Goal: Task Accomplishment & Management: Complete application form

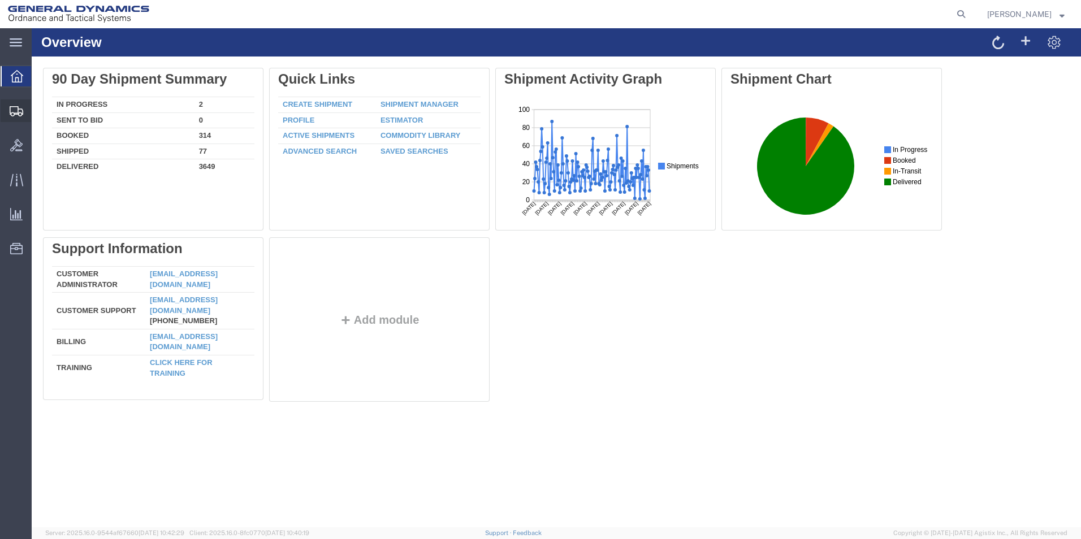
click at [0, 0] on span "Create Shipment" at bounding box center [0, 0] width 0 height 0
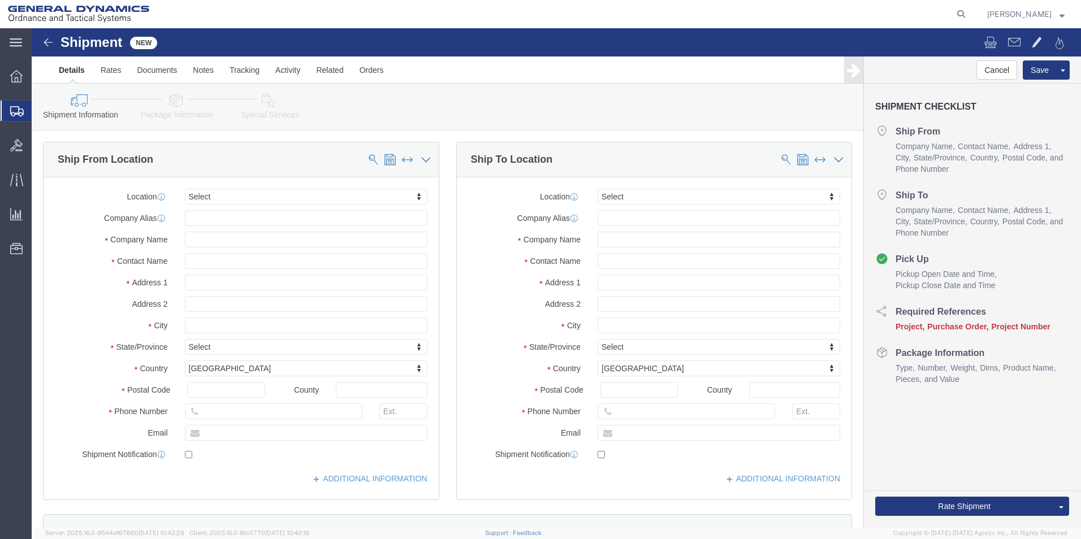
select select
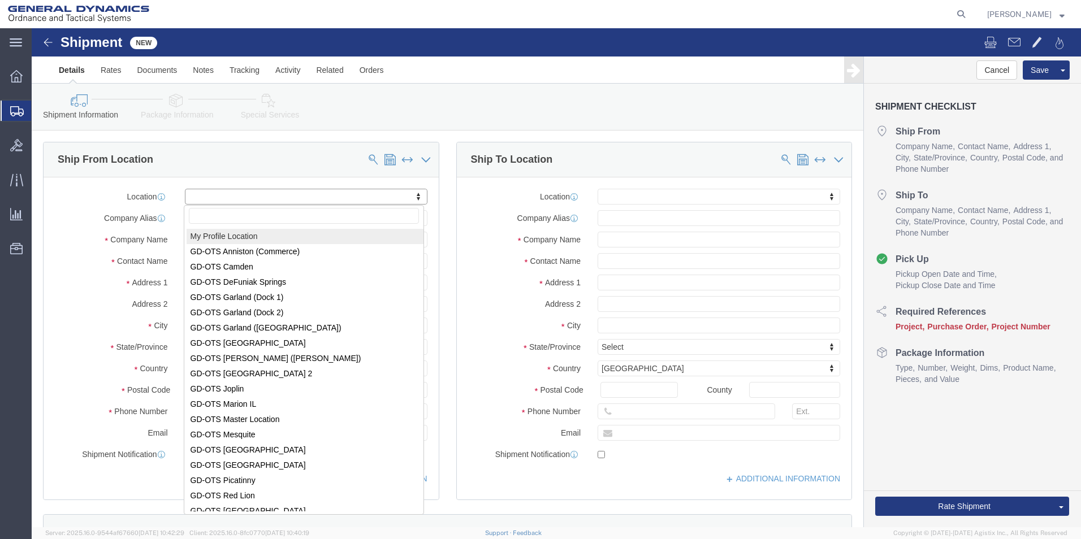
select select "MYPROFILE"
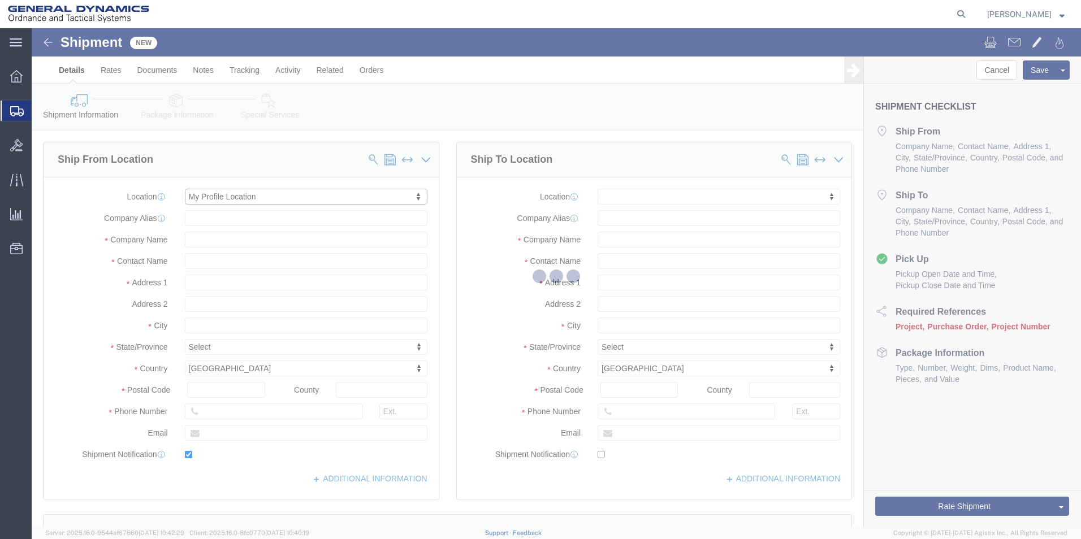
type input "1425 Commerce Boulevard"
type input "36207"
type input "2568351660"
type input "2358"
type input "lashirl.montgomery@gd-ots.com"
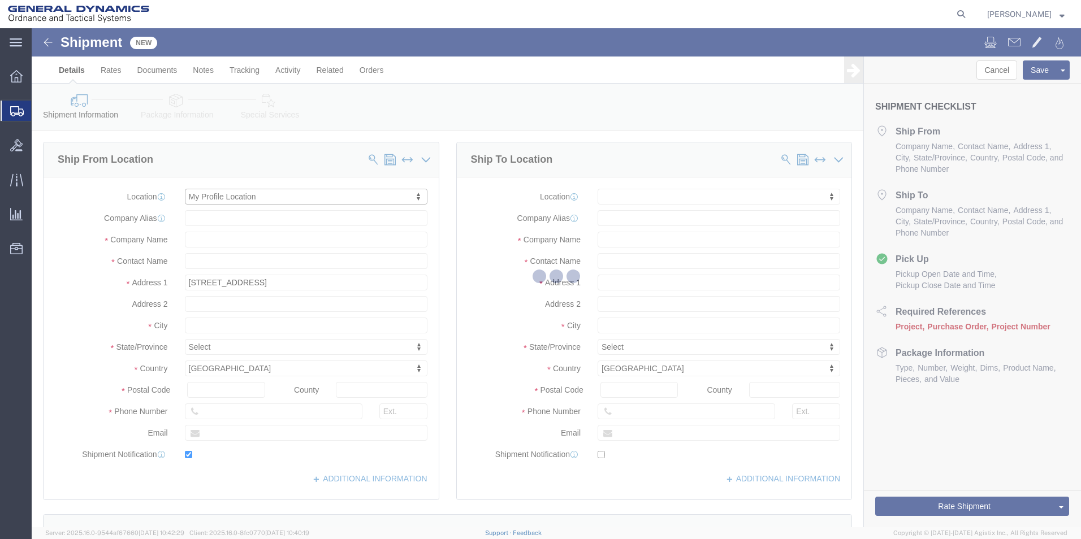
checkbox input "true"
type input "General Dynamics - OTS"
type input "LaShirl Montgomery"
type input "Anniston"
select select "AL"
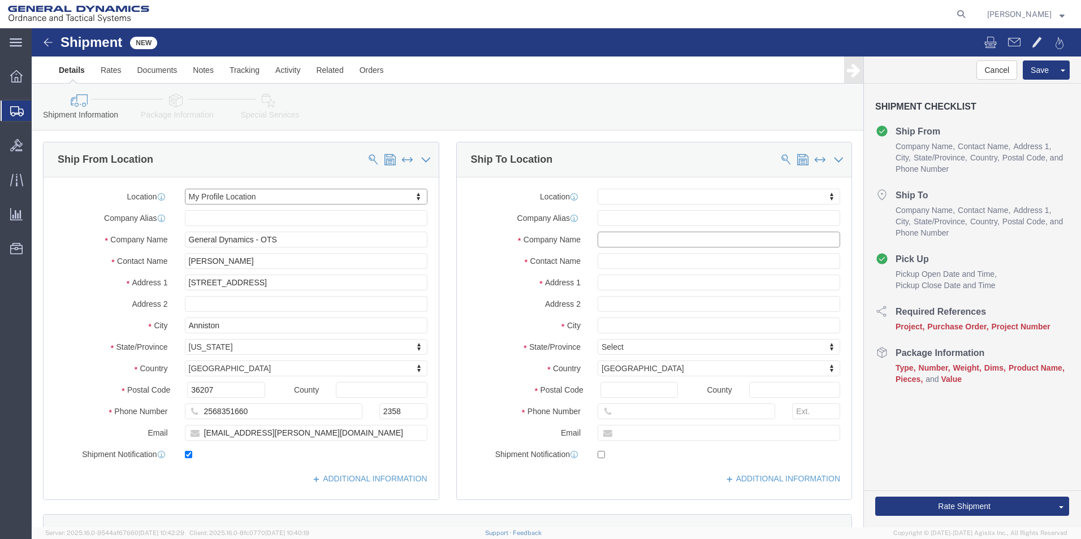
click input "text"
type input "G"
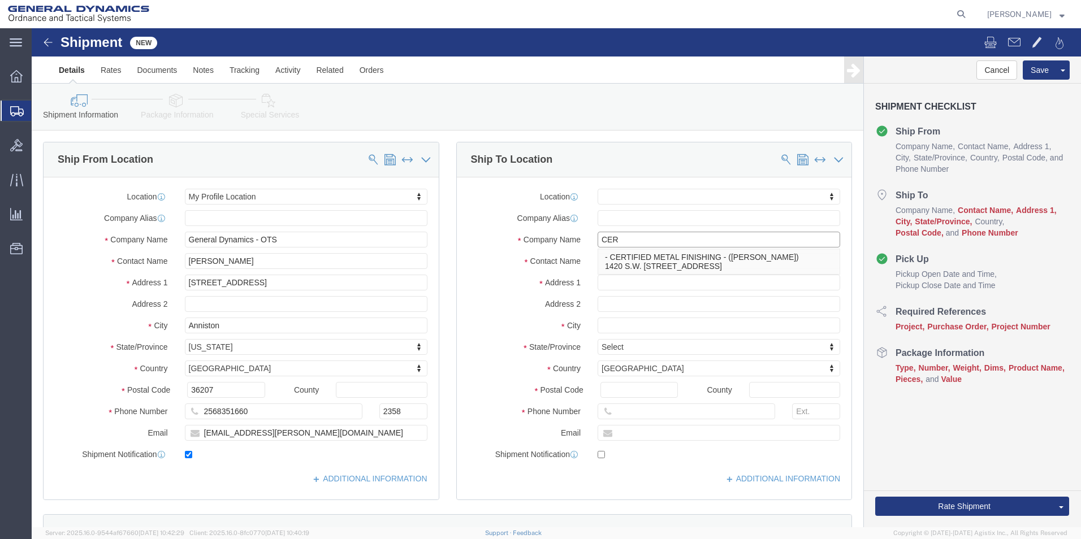
type input "CERTIFIED METAL FINISHING"
select select
type input "1420 S.W. 28TH AVENUE"
type input "33069"
type input "256-835-1660"
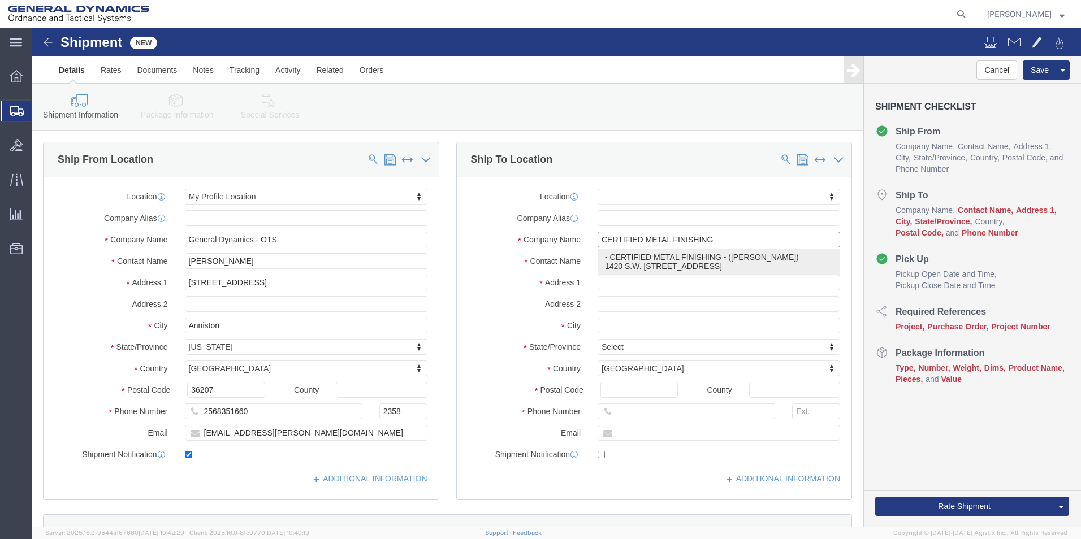
type input "LARRY KAUFFMAN"
type input "POMPANO BEACH"
select select "FL"
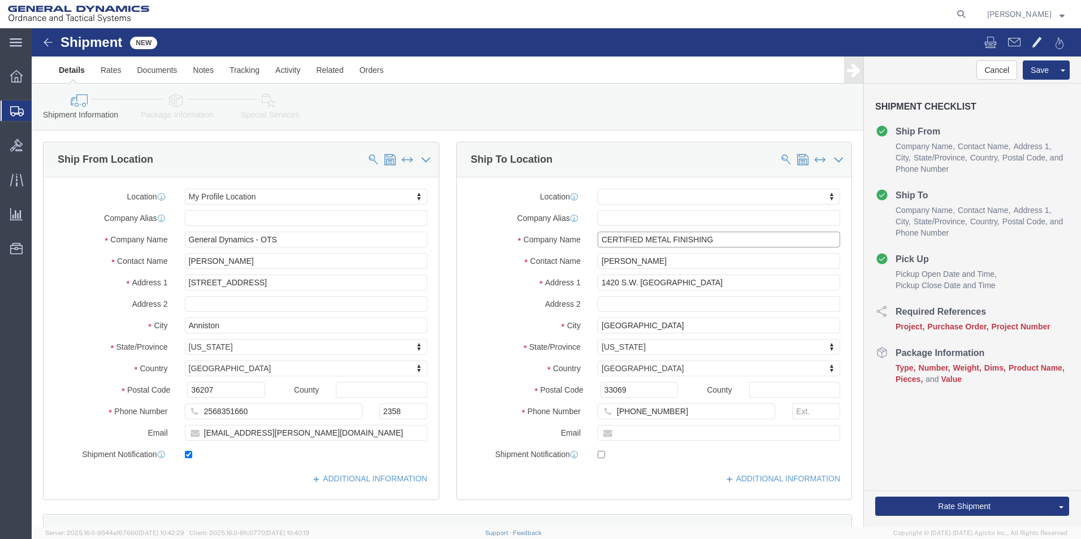
type input "CERTIFIED METAL FINISHING"
drag, startPoint x: 722, startPoint y: 227, endPoint x: 443, endPoint y: 225, distance: 279.3
click div "Contact Name LARRY KAUFFMAN"
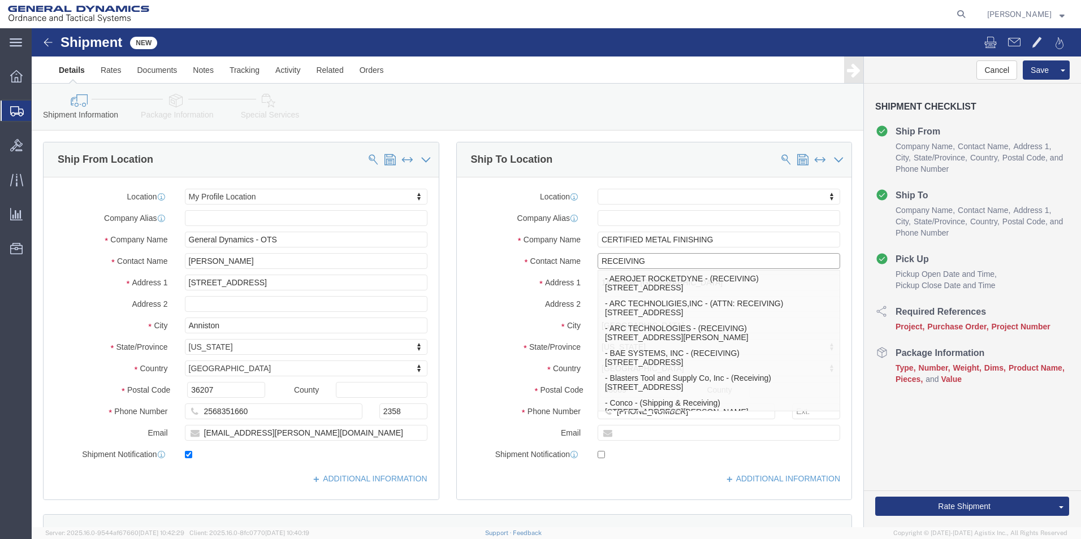
type input "RECEIVING"
click input "text"
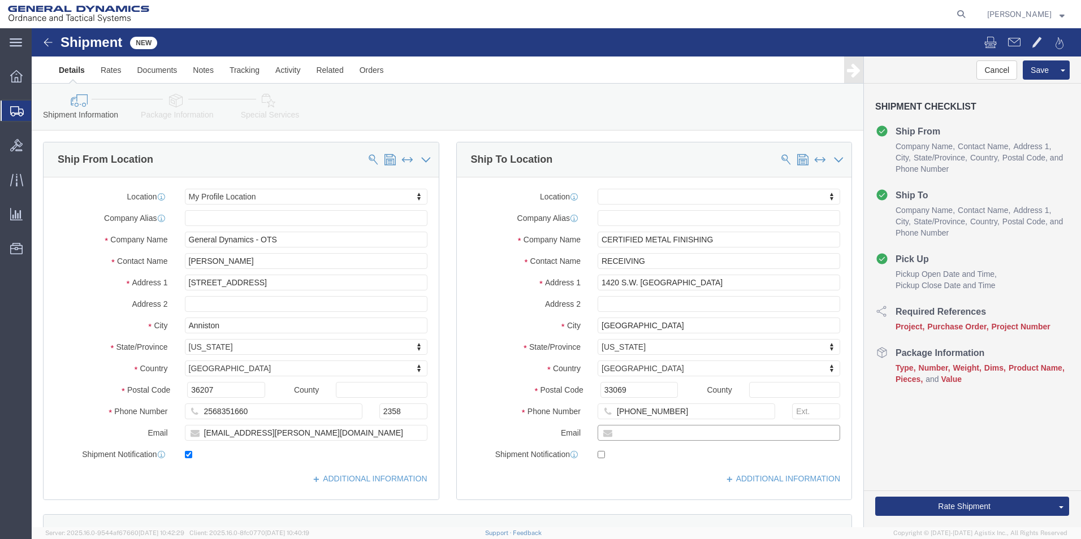
type input "lashirl.montgomery@gd-ots.com"
checkbox input "true"
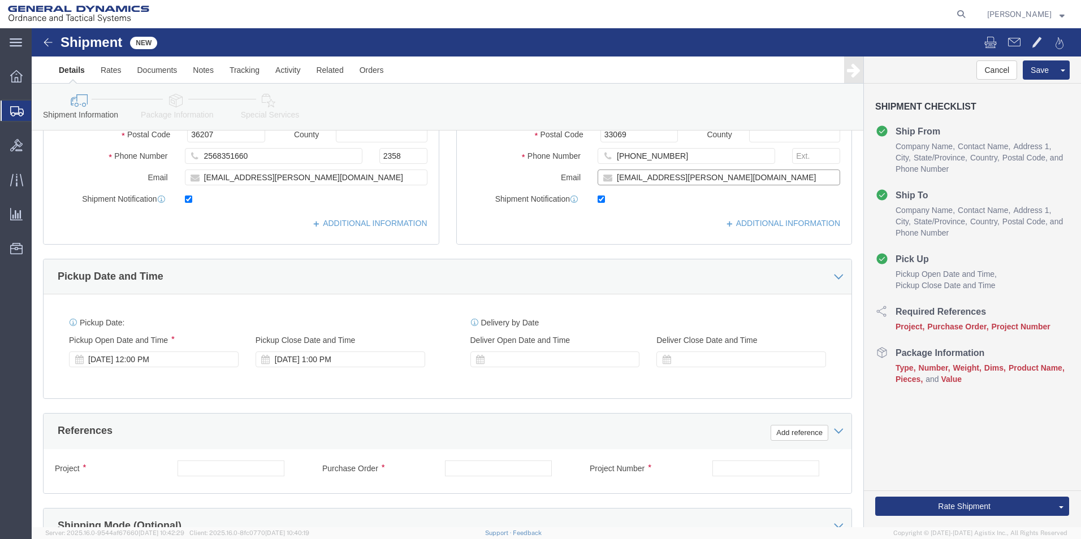
scroll to position [283, 0]
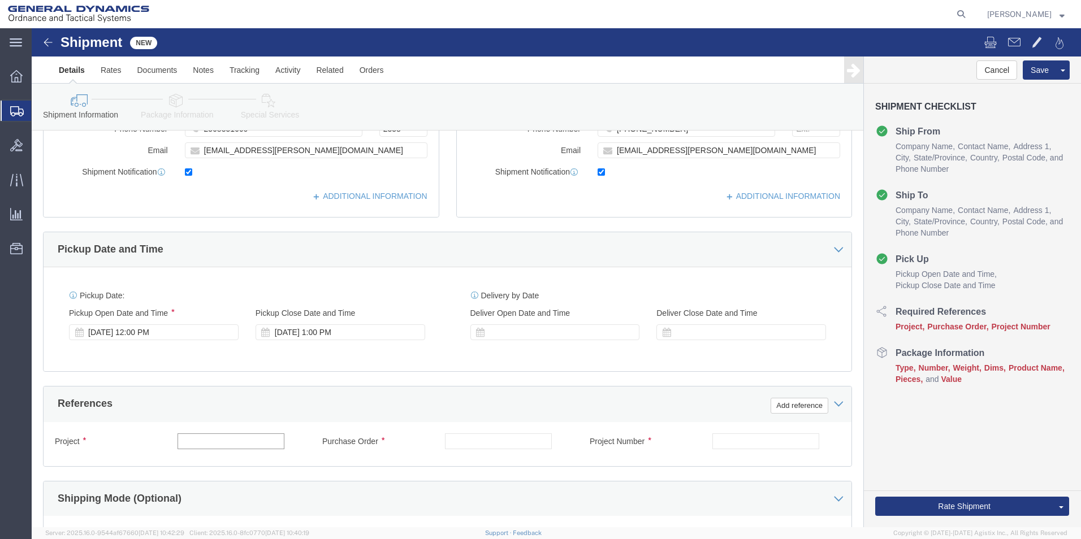
click input "text"
type input "45000018"
type input "116458"
drag, startPoint x: 207, startPoint y: 418, endPoint x: 105, endPoint y: 404, distance: 103.2
click div "Project 45000018 Purchase Order 116458 Project Number Select Account Type Activ…"
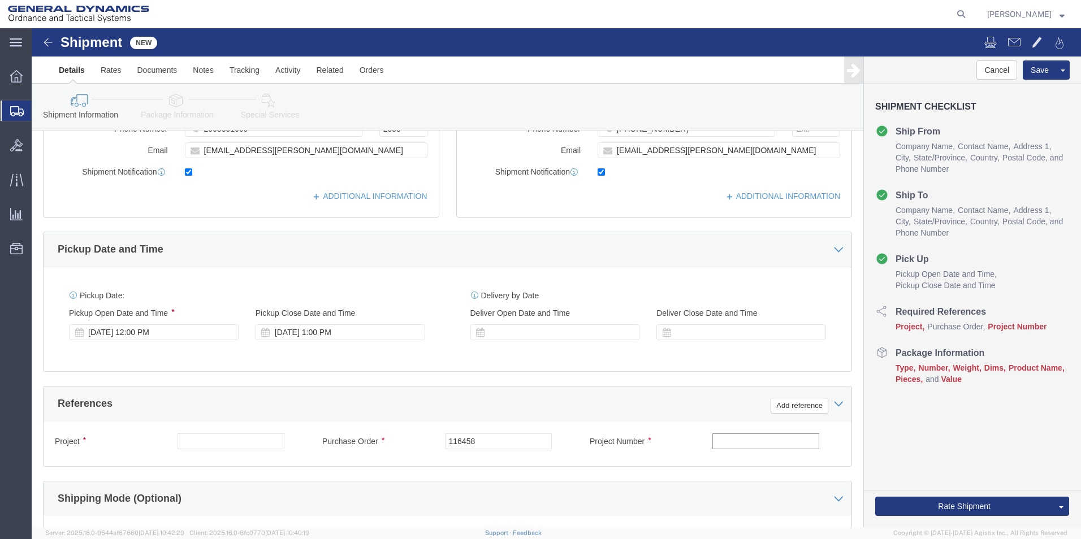
click input "text"
paste input "45000018"
type input "45000018"
click input "text"
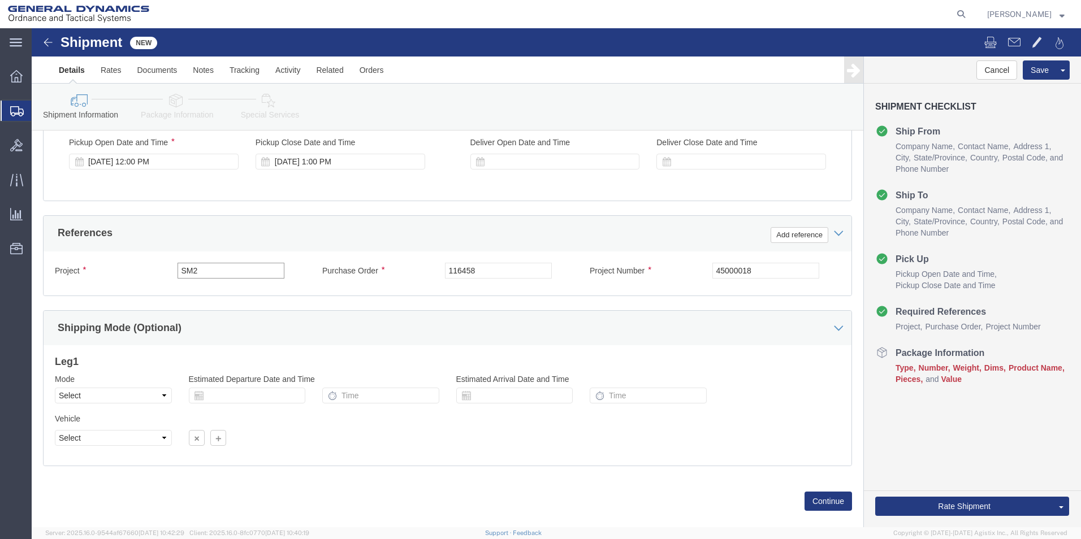
scroll to position [471, 0]
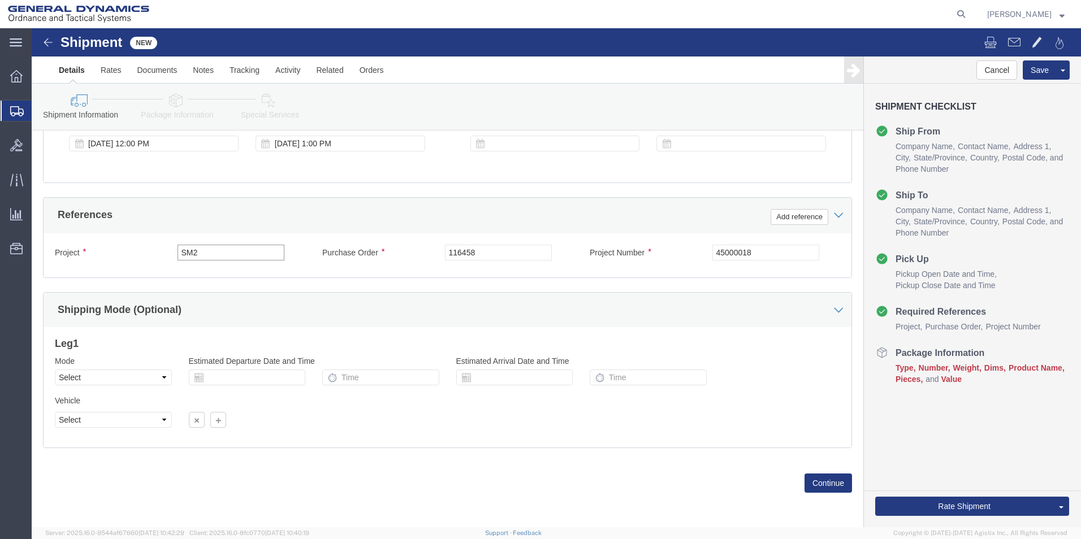
type input "SM2"
click select "Select Air Less than Truckload Multi-Leg Ocean Freight Rail Small Parcel Truckl…"
select select "SMAL"
click select "Select Air Less than Truckload Multi-Leg Ocean Freight Rail Small Parcel Truckl…"
click button "Continue"
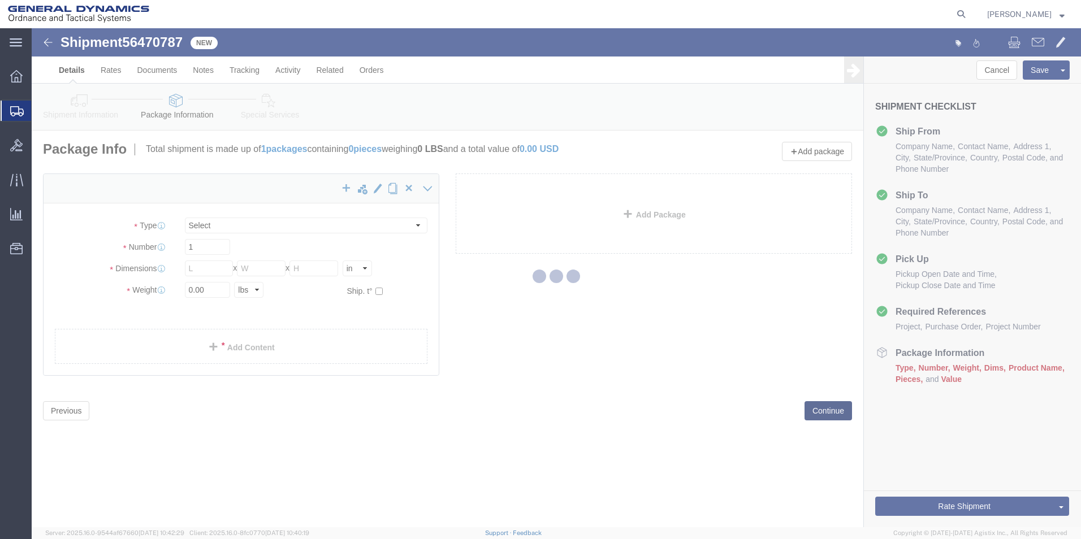
select select "YRPK"
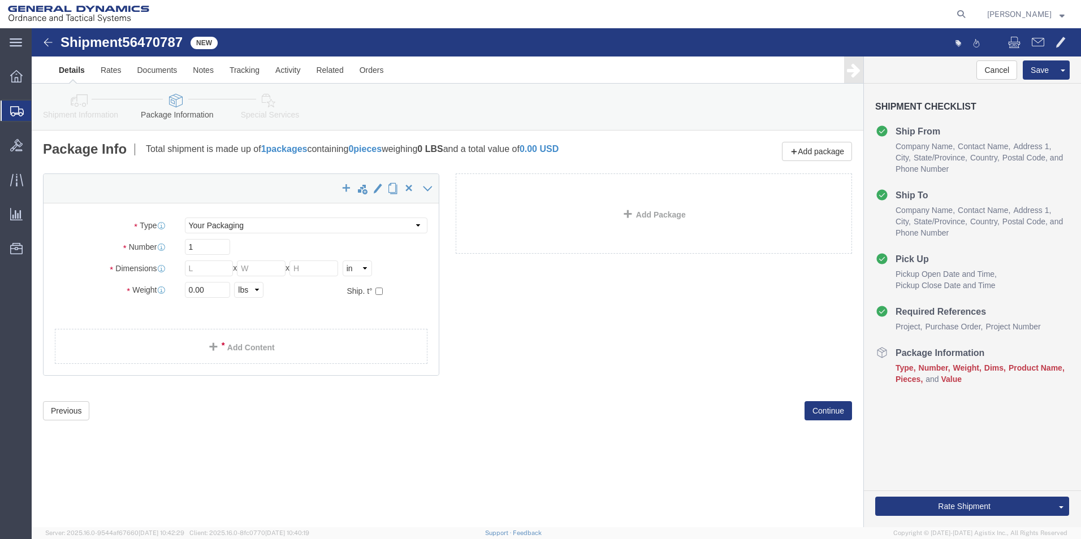
click div "Package Type Select Envelope Large Box Medium Box PAK Rack Small Box Tube Your …"
click input "text"
type input "9"
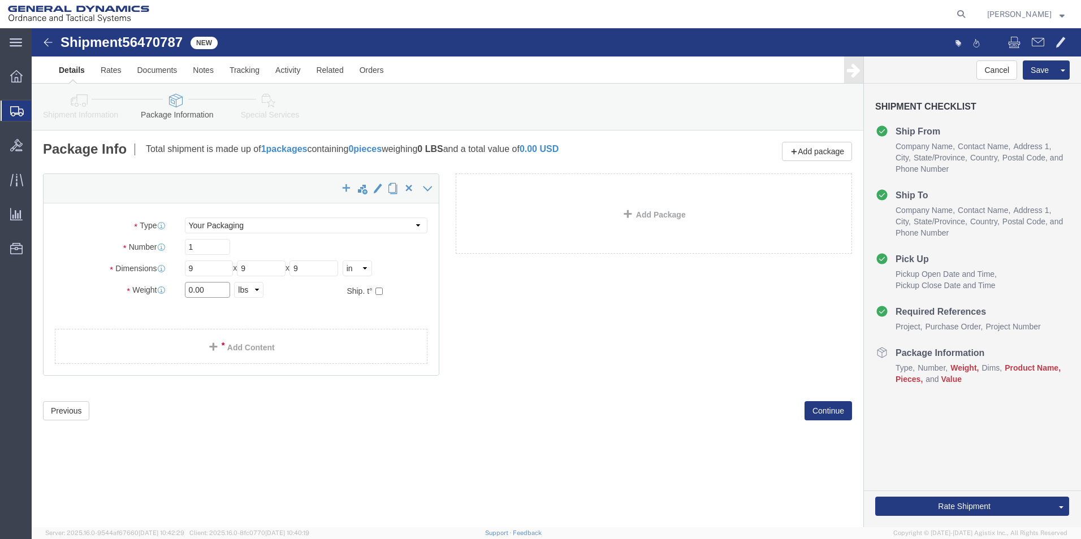
drag, startPoint x: 181, startPoint y: 263, endPoint x: 115, endPoint y: 253, distance: 67.4
click div "Weight 0.00 Select kgs lbs Ship. t°"
type input "10"
click link "Add Content"
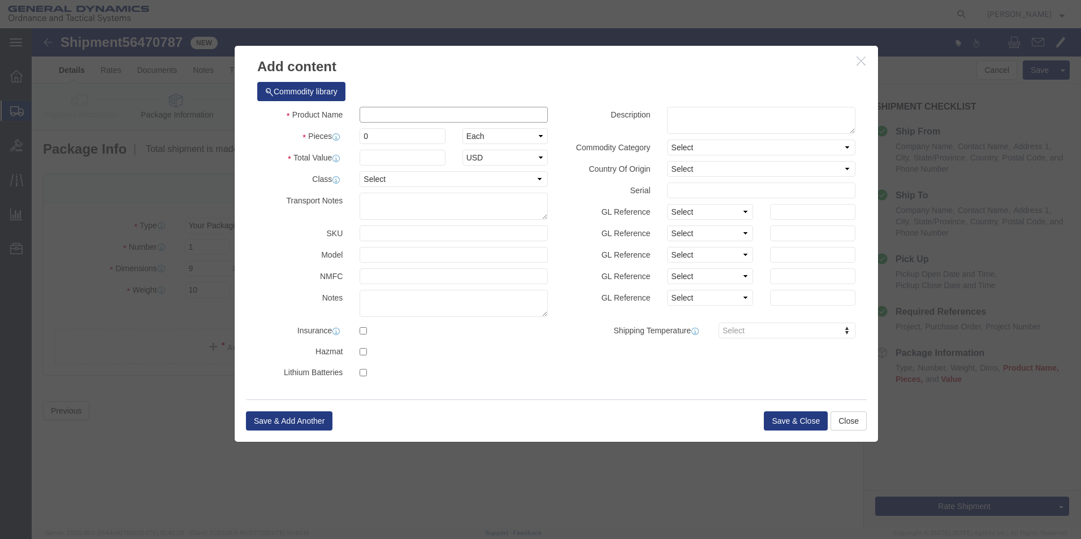
click input "text"
type input "M"
type input "METAL PARTS"
type input "11"
type input "1"
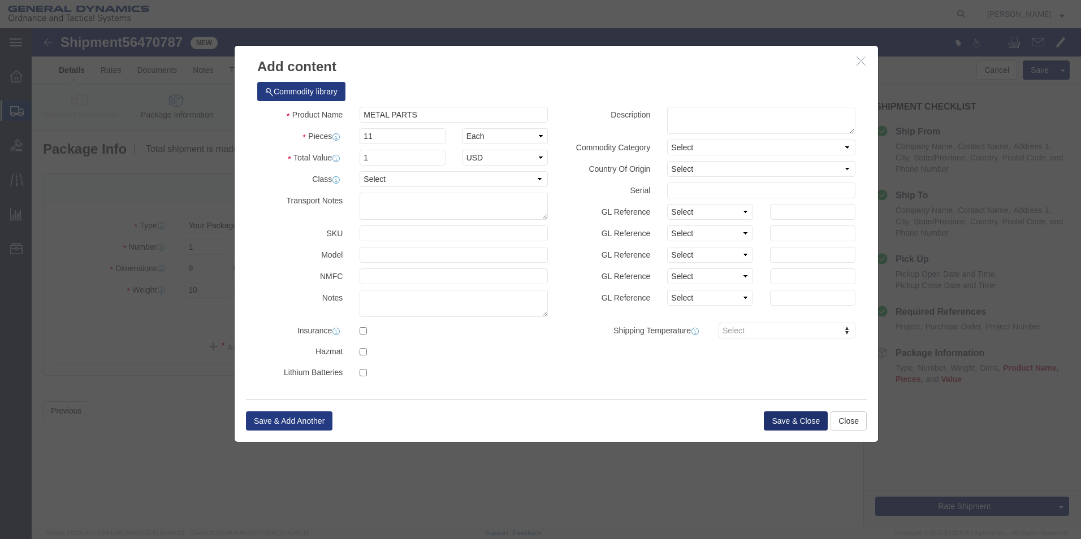
click button "Save & Close"
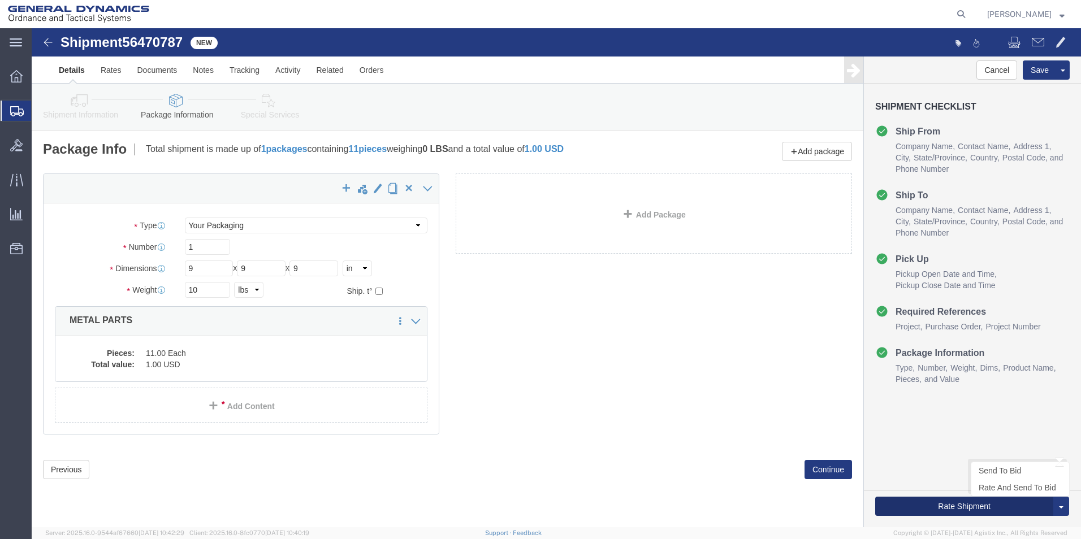
click button "Rate Shipment"
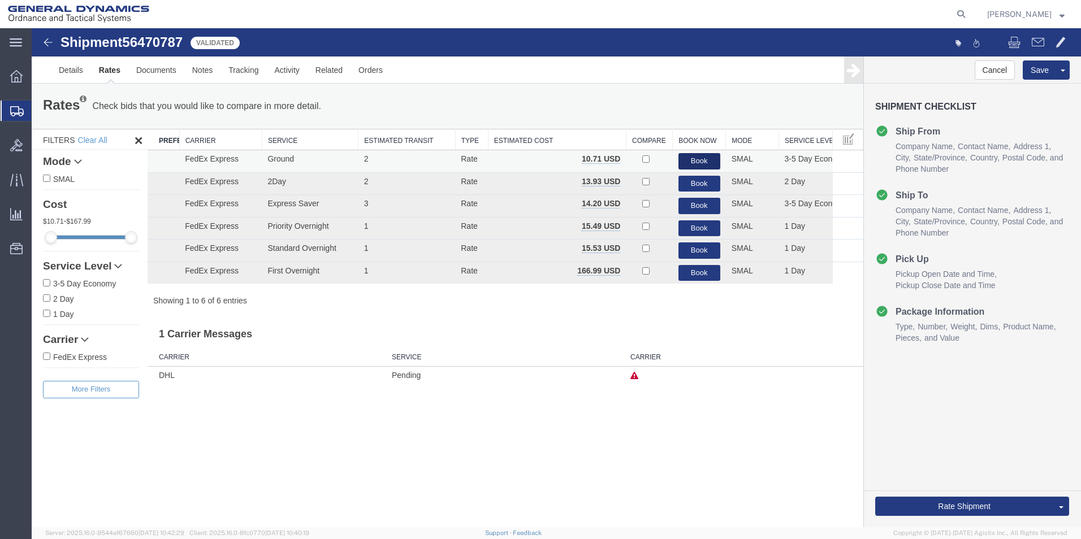
click at [696, 159] on button "Book" at bounding box center [699, 161] width 42 height 16
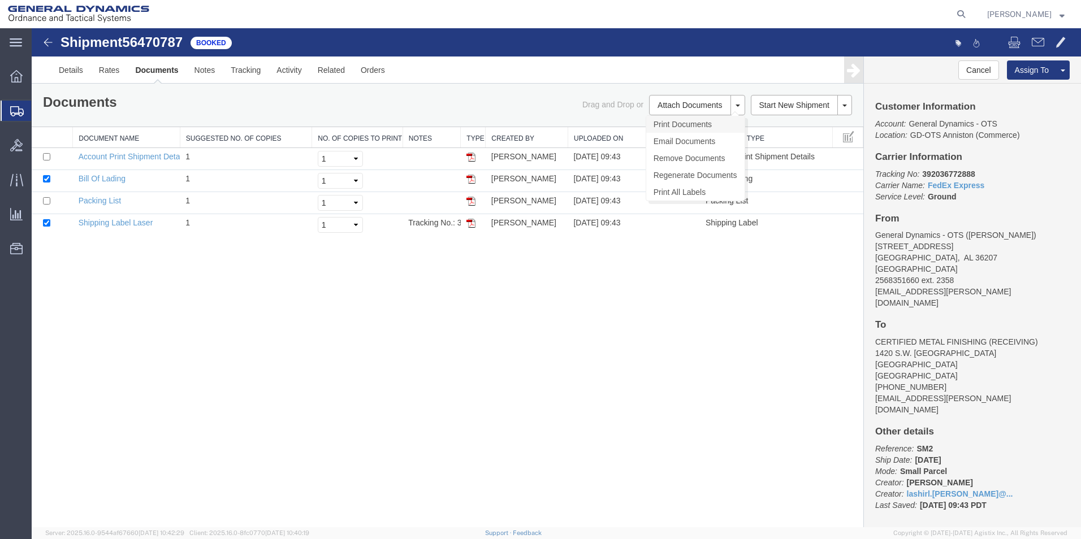
click at [676, 121] on link "Print Documents" at bounding box center [695, 124] width 98 height 17
